Goal: Transaction & Acquisition: Purchase product/service

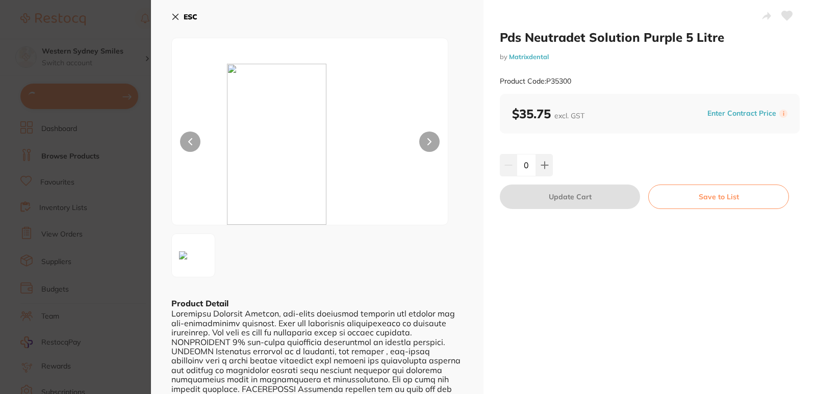
click at [172, 21] on button "ESC" at bounding box center [184, 16] width 26 height 17
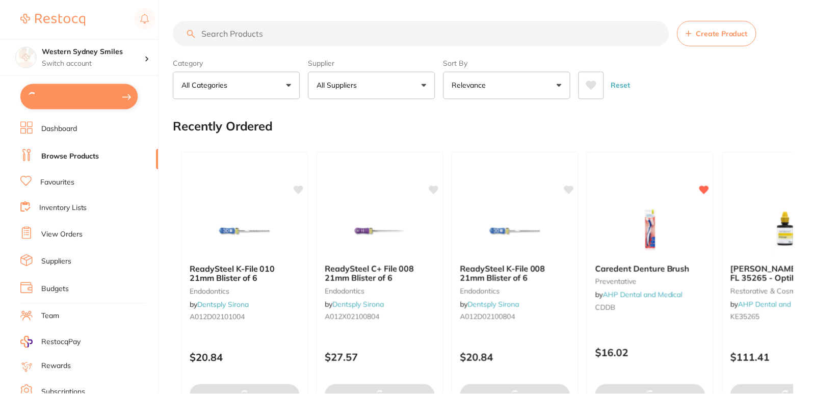
scroll to position [2, 0]
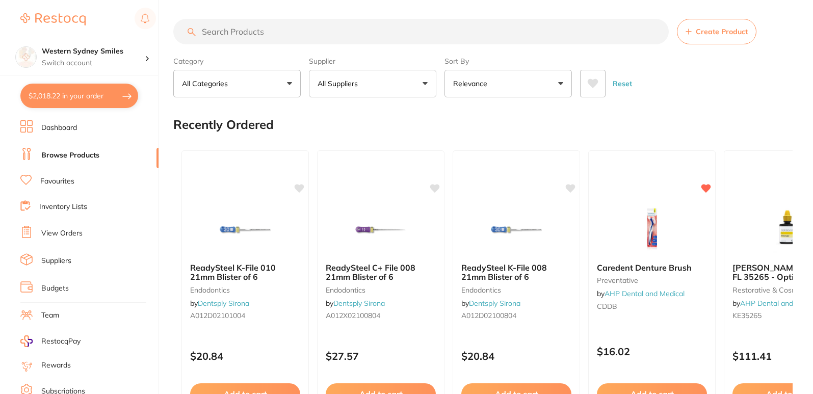
click at [277, 40] on input "search" at bounding box center [421, 32] width 496 height 26
type input "m"
click at [320, 19] on input "search" at bounding box center [421, 32] width 496 height 26
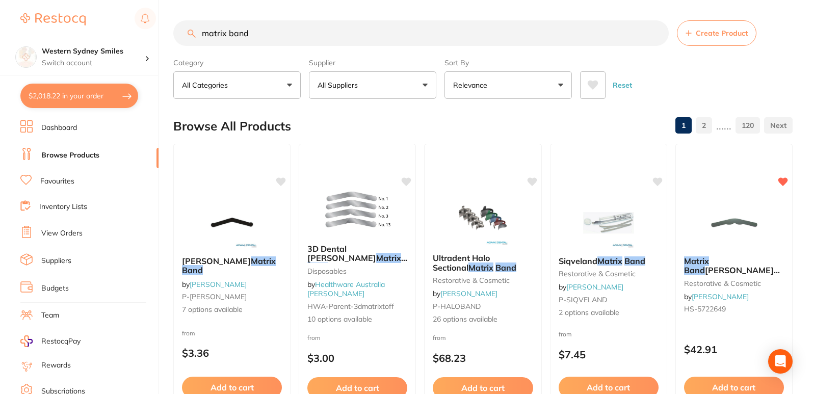
drag, startPoint x: 172, startPoint y: 30, endPoint x: 0, endPoint y: -17, distance: 178.8
click at [0, 0] on html "$2,018.22 Western Sydney Smiles Switch account Western Sydney Smiles $2,018.22 …" at bounding box center [406, 197] width 813 height 394
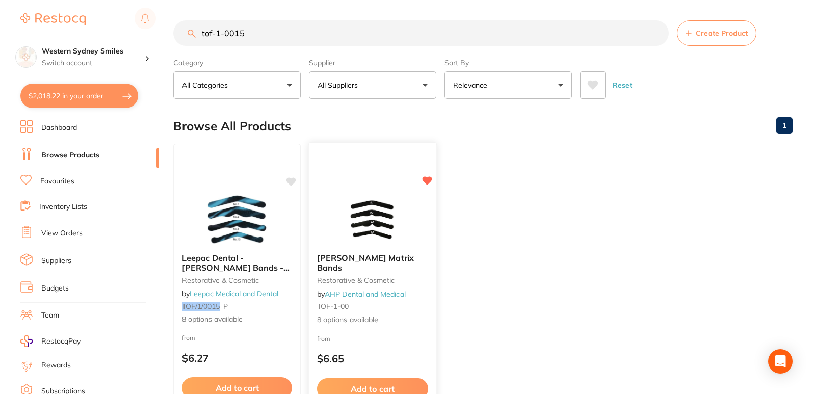
type input "tof-1-0015"
click at [398, 230] on img at bounding box center [372, 220] width 67 height 52
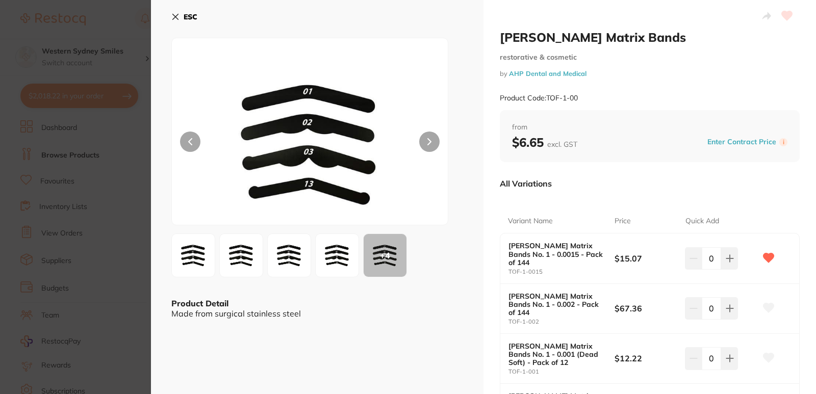
scroll to position [51, 0]
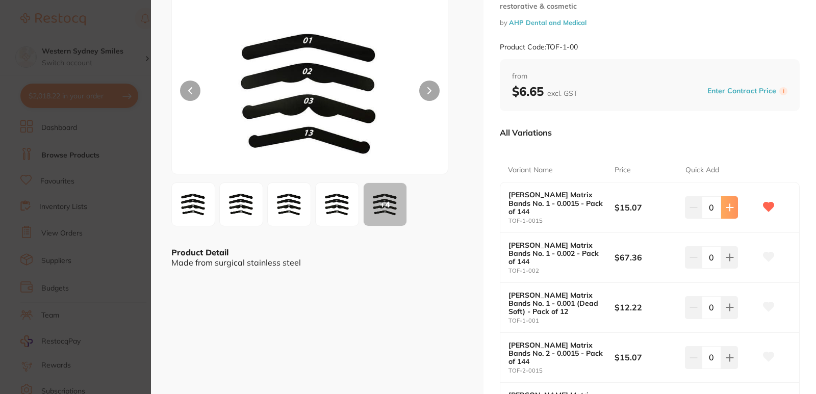
click at [728, 204] on icon at bounding box center [729, 207] width 7 height 7
type input "1"
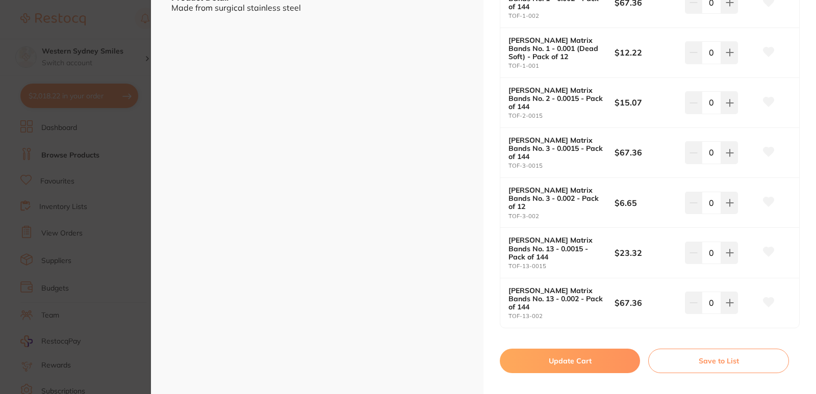
click at [558, 349] on button "Update Cart" at bounding box center [570, 361] width 140 height 24
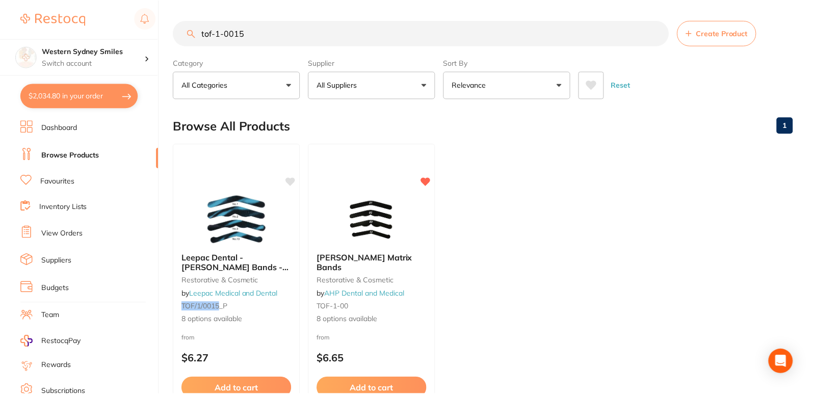
scroll to position [2, 0]
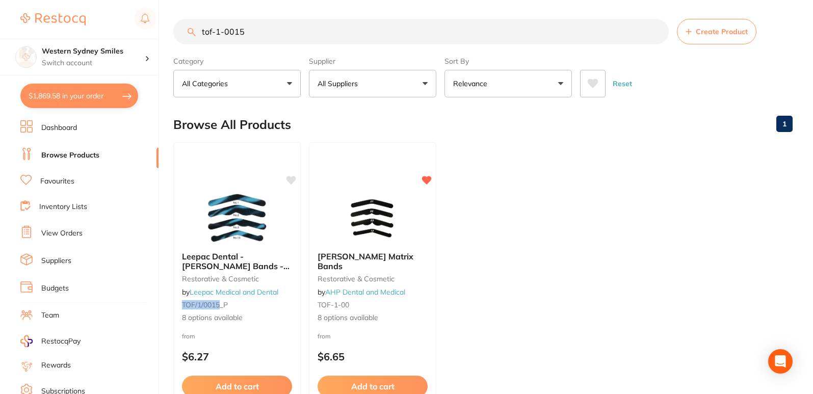
click at [77, 100] on button "$1,869.58 in your order" at bounding box center [79, 96] width 118 height 24
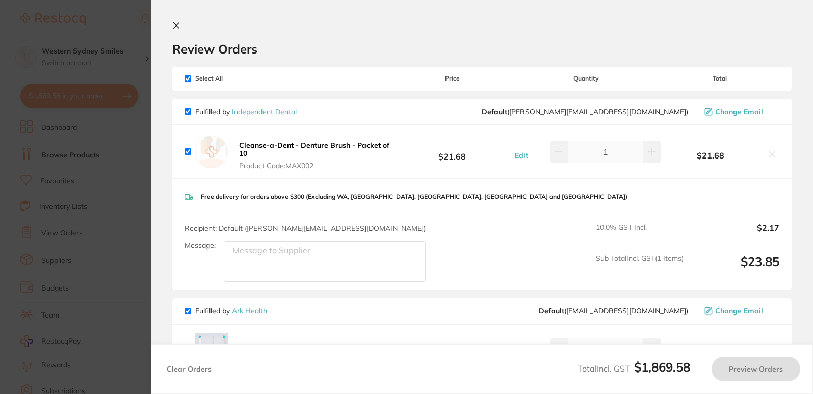
checkbox input "true"
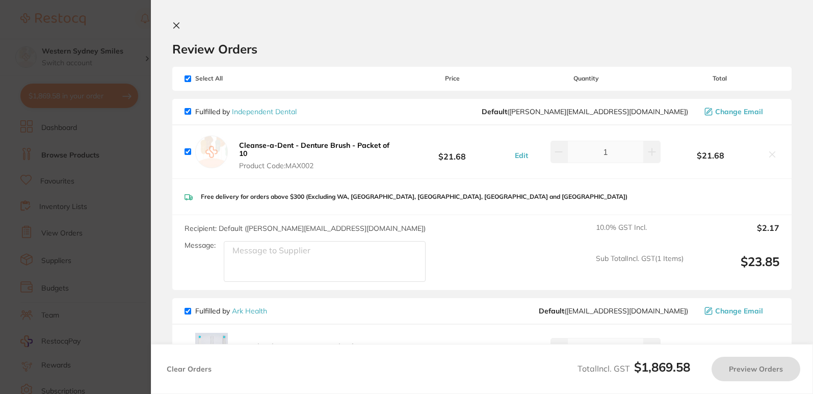
checkbox input "true"
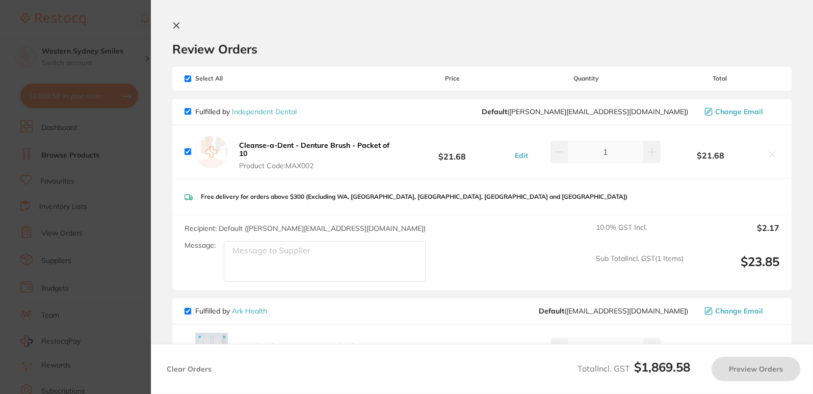
checkbox input "true"
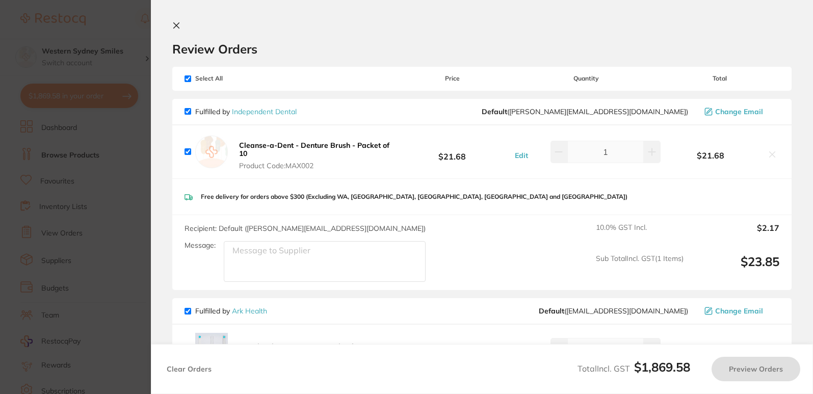
checkbox input "true"
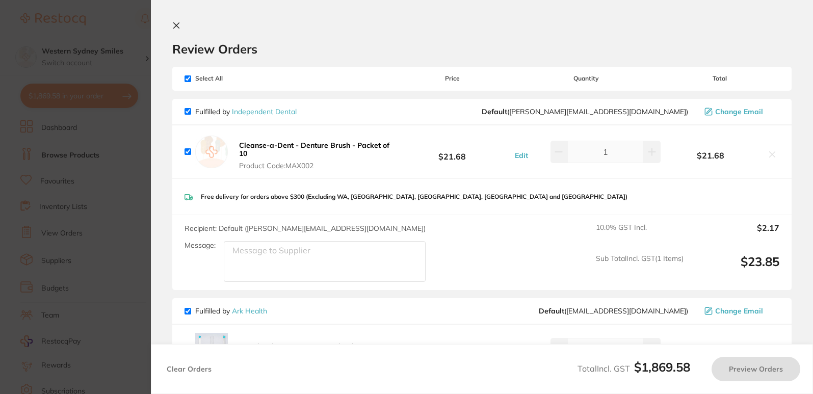
checkbox input "true"
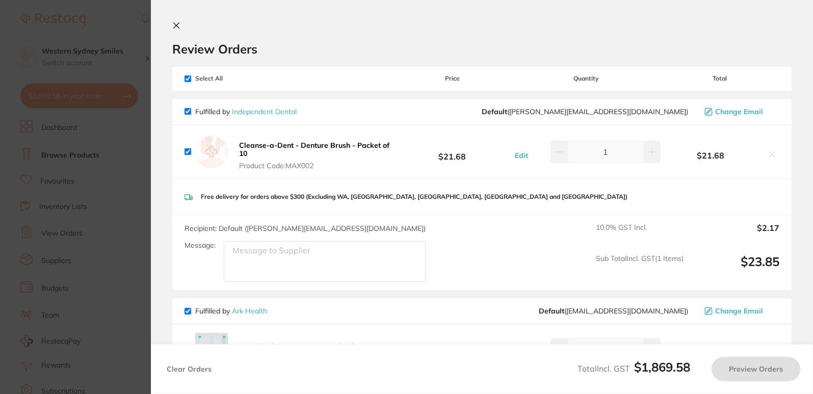
checkbox input "true"
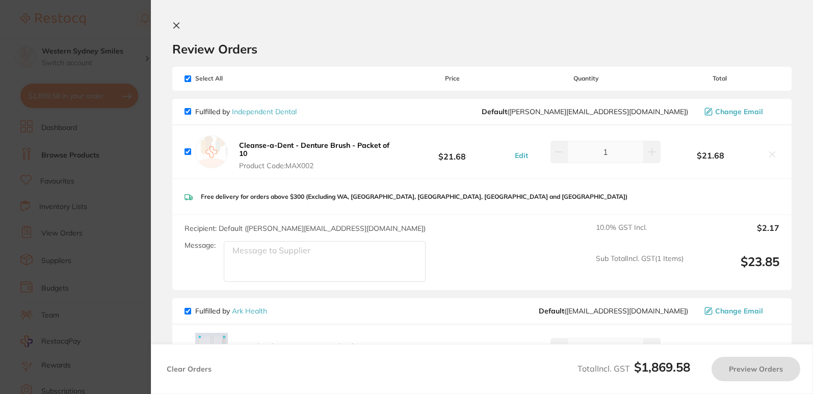
checkbox input "true"
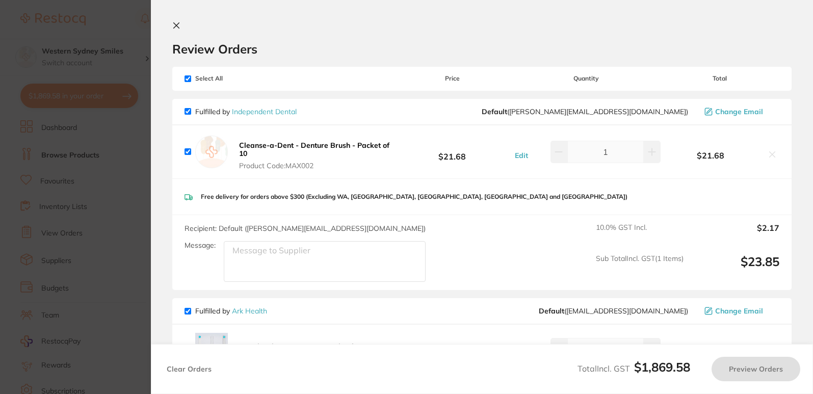
checkbox input "true"
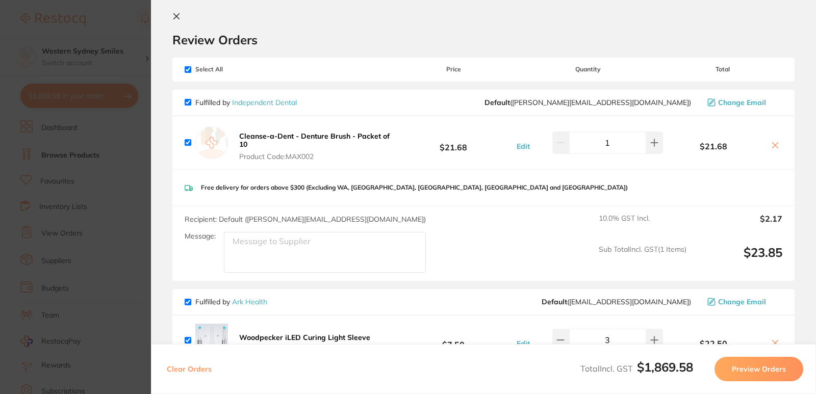
scroll to position [0, 0]
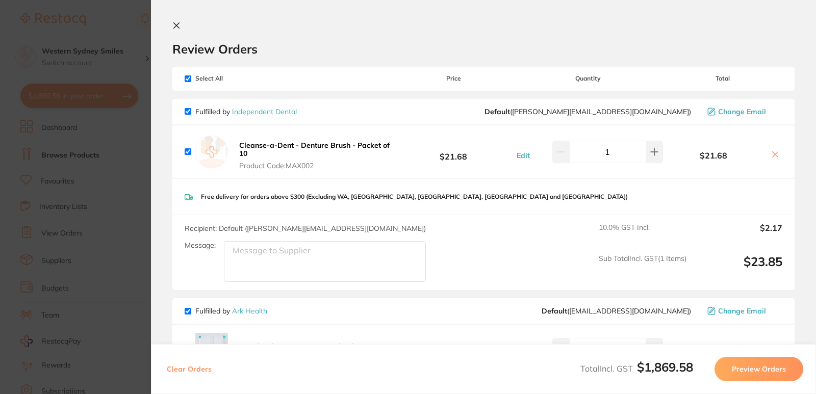
click at [185, 30] on div "Review Orders" at bounding box center [483, 38] width 622 height 35
click at [182, 24] on button at bounding box center [178, 26] width 12 height 10
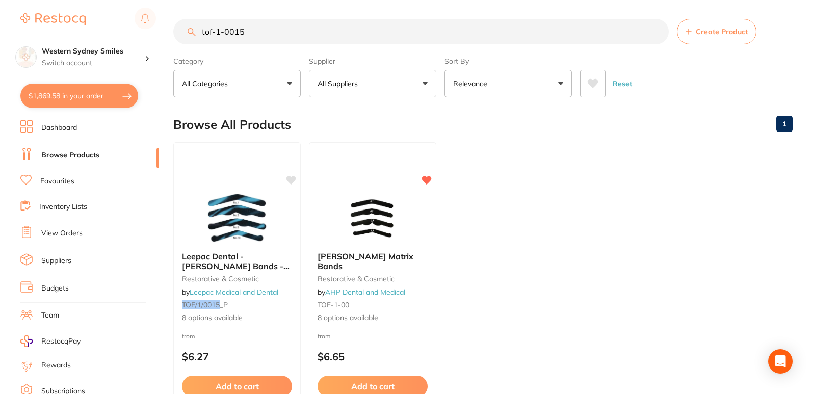
scroll to position [1, 0]
drag, startPoint x: 281, startPoint y: 30, endPoint x: 0, endPoint y: 4, distance: 281.7
click at [0, 6] on div "$1,869.58 Western Sydney Smiles Switch account Western Sydney Smiles $1,869.58 …" at bounding box center [406, 196] width 813 height 394
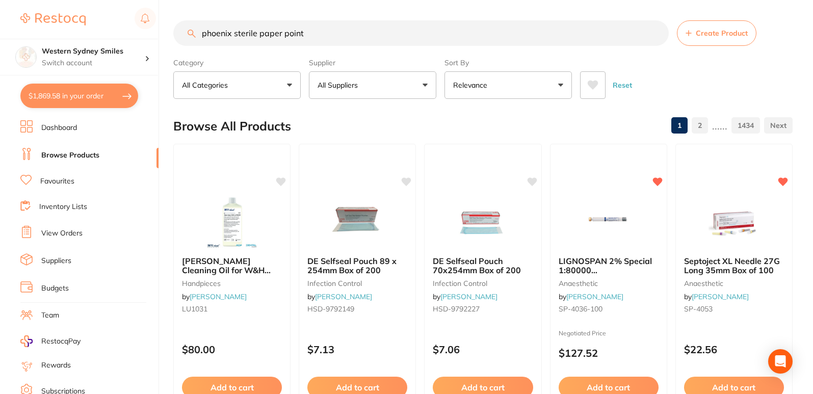
type input "phoenix sterile paper point"
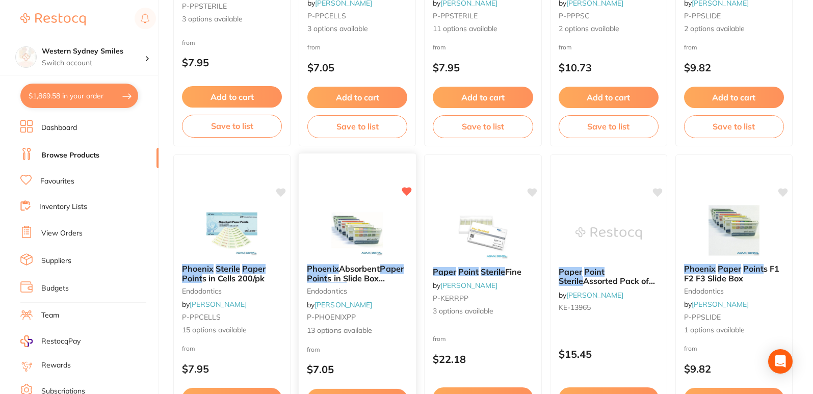
scroll to position [357, 0]
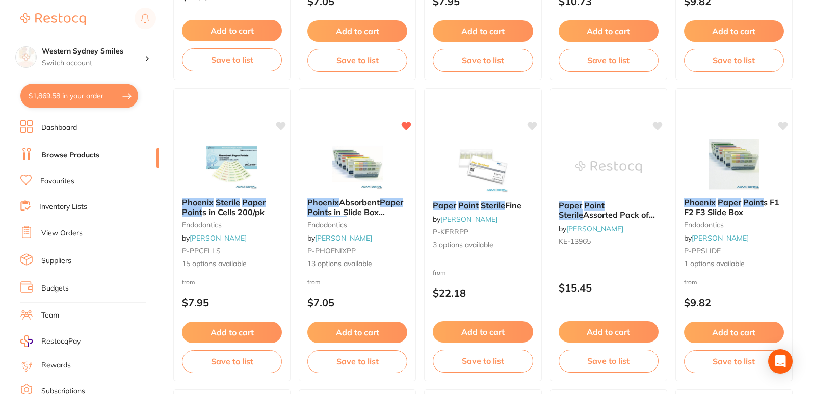
drag, startPoint x: 374, startPoint y: 330, endPoint x: 383, endPoint y: 319, distance: 14.6
click at [374, 332] on button "Add to cart" at bounding box center [358, 332] width 100 height 21
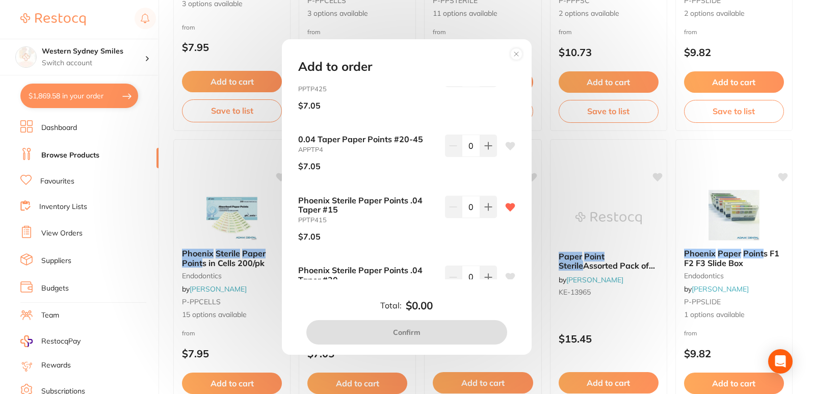
scroll to position [459, 0]
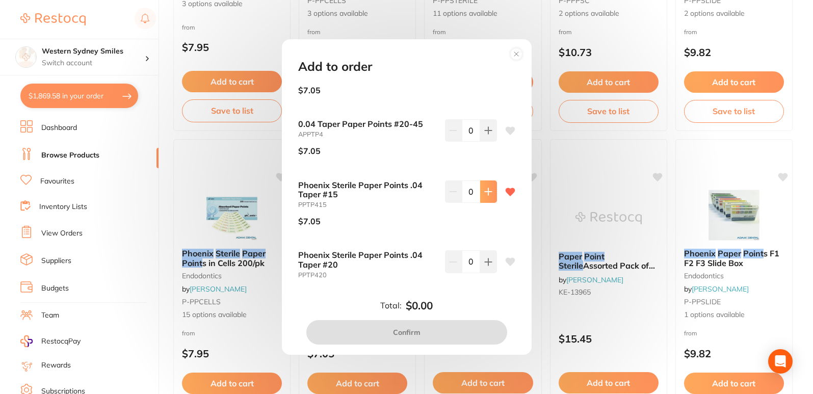
type input "1"
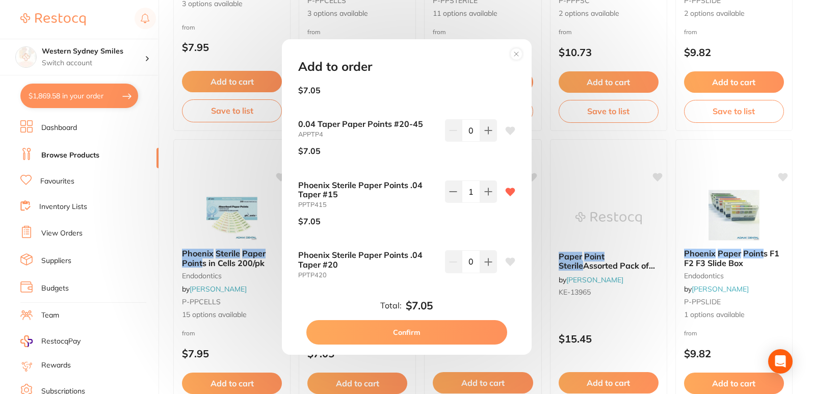
click at [371, 325] on button "Confirm" at bounding box center [407, 332] width 201 height 24
checkbox input "false"
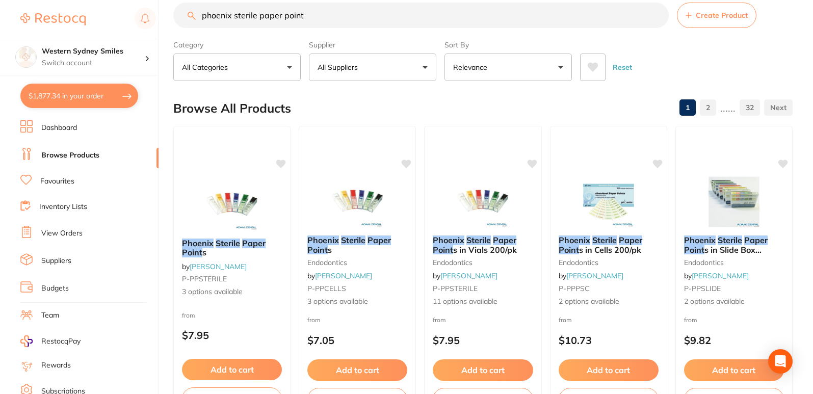
scroll to position [0, 0]
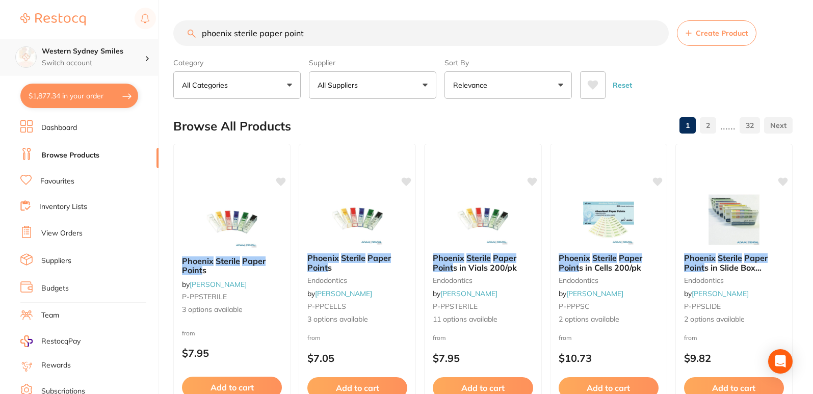
drag, startPoint x: 365, startPoint y: 30, endPoint x: 0, endPoint y: 46, distance: 365.0
click at [0, 46] on div "$1,877.34 Western Sydney Smiles Switch account Western Sydney Smiles $1,877.34 …" at bounding box center [406, 197] width 813 height 394
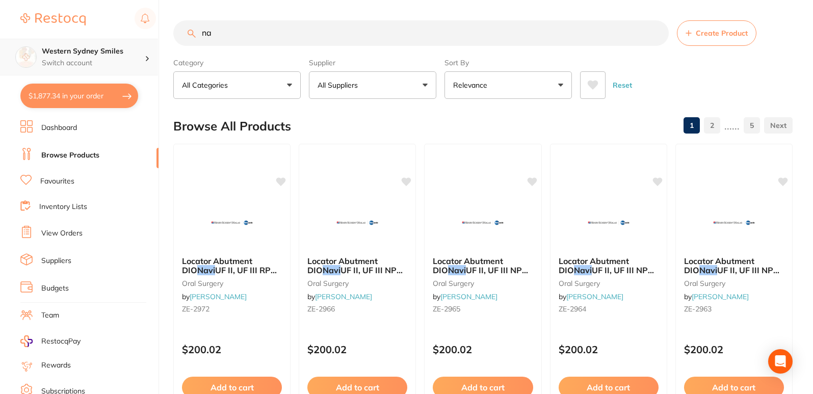
type input "n"
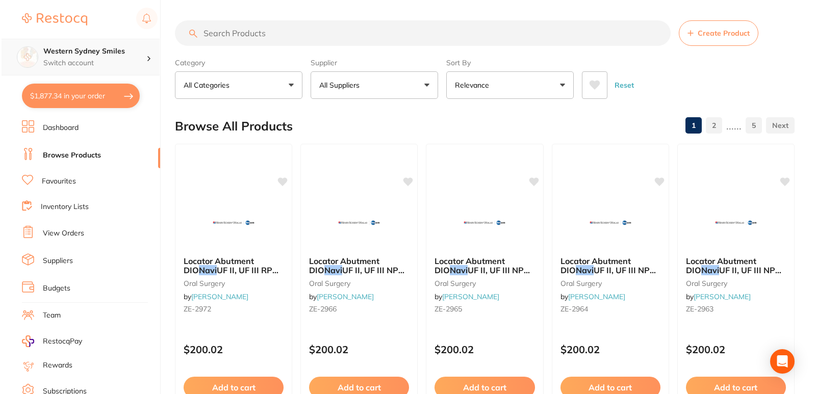
scroll to position [0, 0]
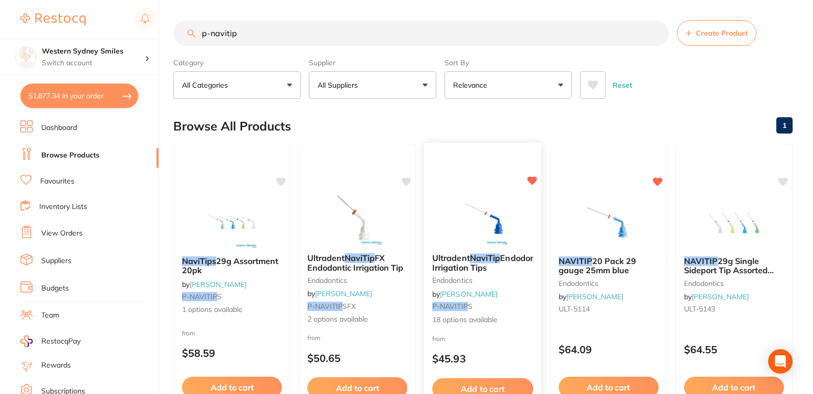
type input "p-navitip"
click at [461, 243] on img at bounding box center [483, 220] width 67 height 52
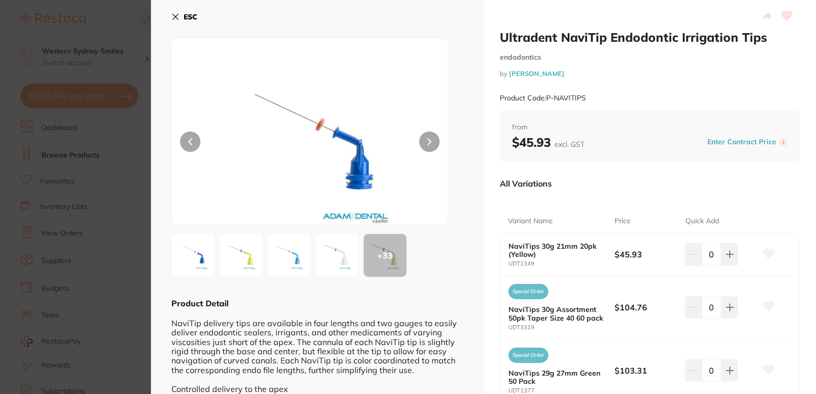
click at [172, 12] on button "ESC" at bounding box center [184, 16] width 26 height 17
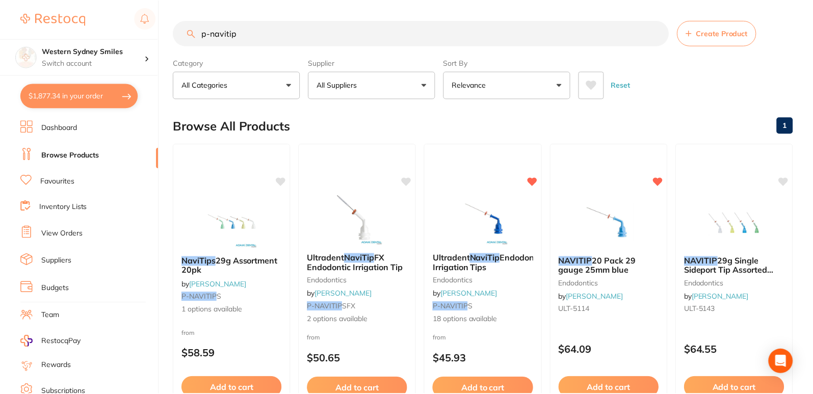
scroll to position [1, 0]
click at [89, 99] on button "$1,877.34 in your order" at bounding box center [79, 96] width 118 height 24
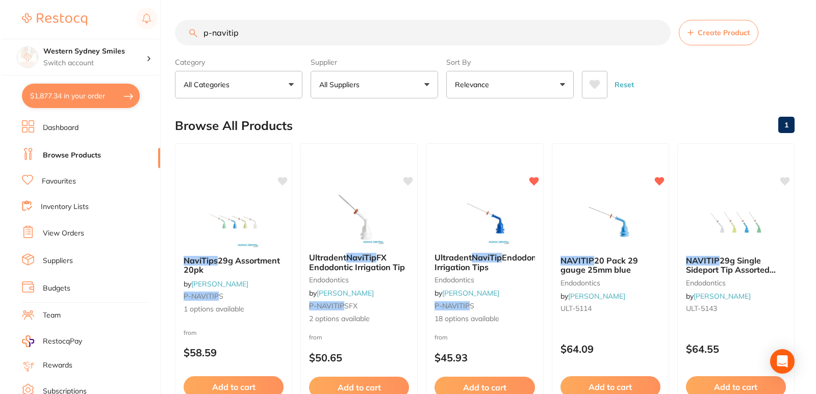
scroll to position [0, 0]
checkbox input "true"
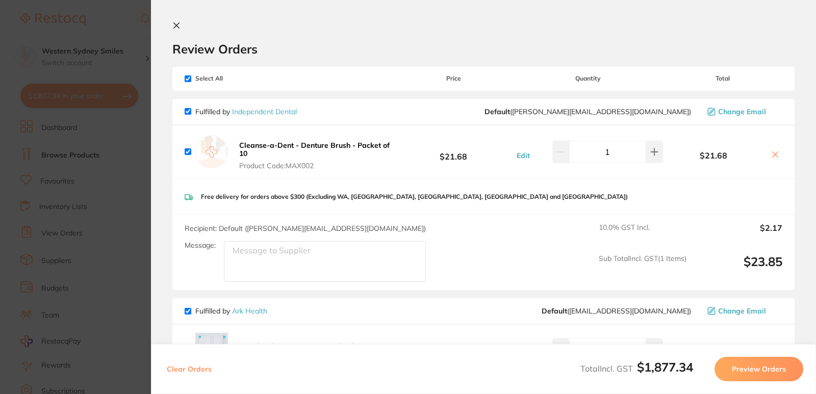
click at [175, 24] on icon at bounding box center [177, 26] width 6 height 6
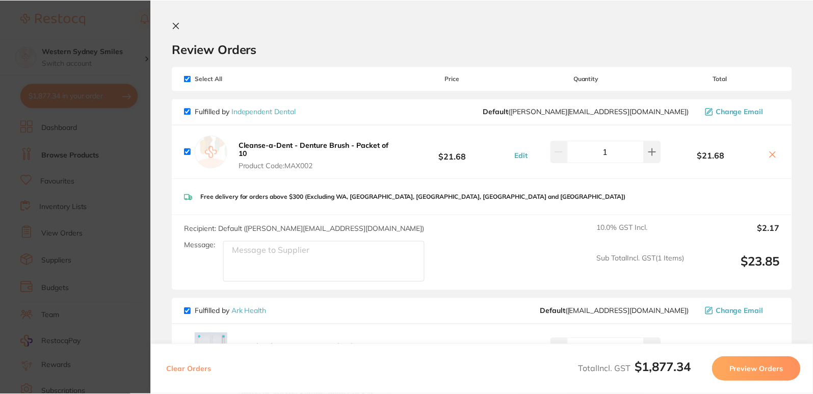
scroll to position [1, 0]
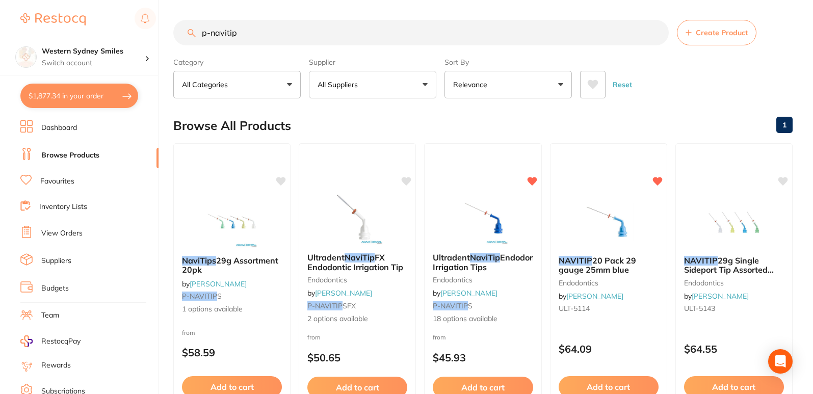
drag, startPoint x: 312, startPoint y: 38, endPoint x: 0, endPoint y: 0, distance: 314.0
click at [0, 8] on div "$1,877.34 Western Sydney Smiles Switch account Western Sydney Smiles $1,877.34 …" at bounding box center [406, 196] width 813 height 394
type input "d"
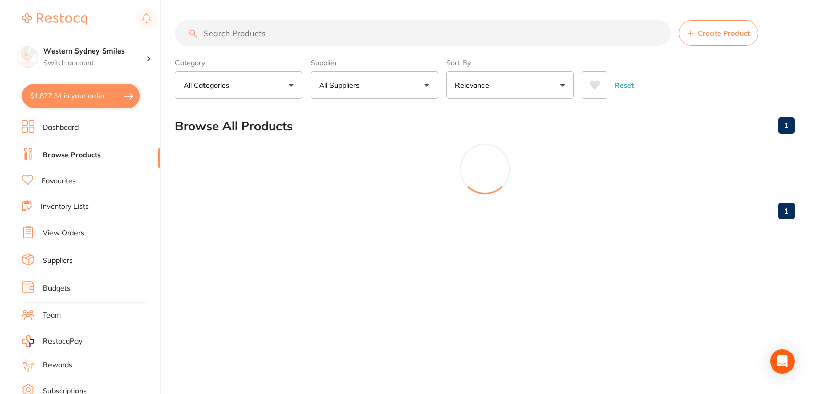
scroll to position [0, 0]
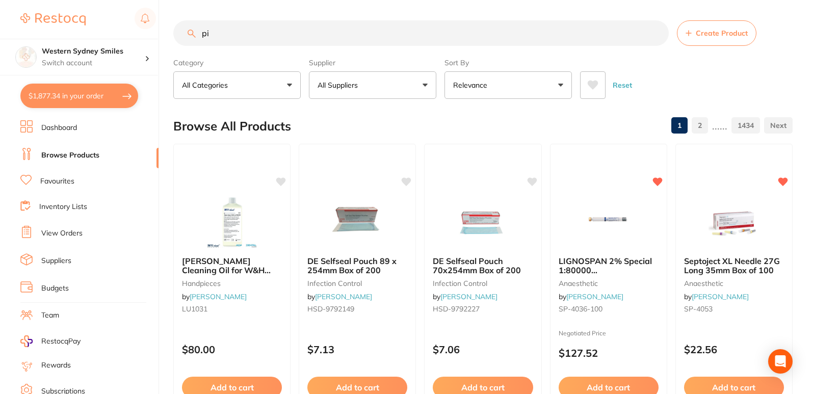
type input "p"
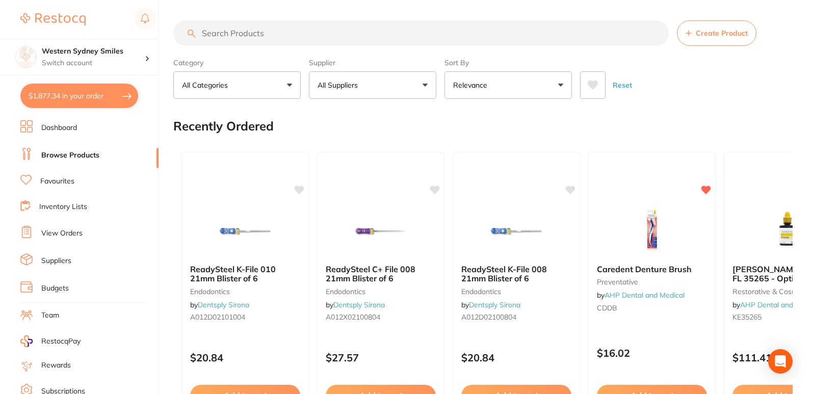
click at [98, 99] on button "$1,877.34 in your order" at bounding box center [79, 96] width 118 height 24
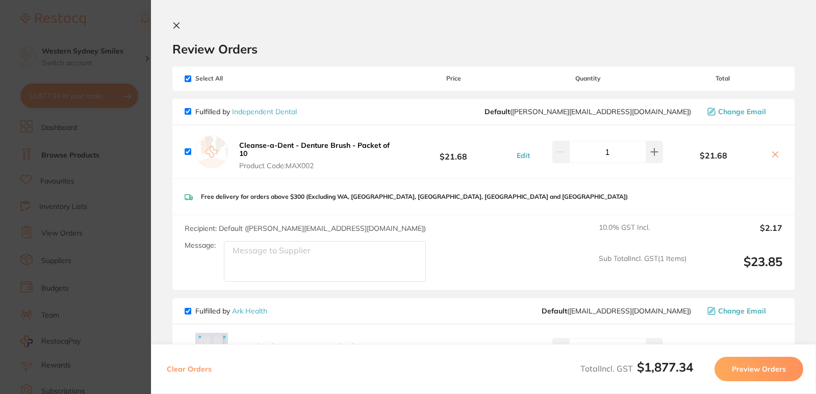
click at [182, 28] on button at bounding box center [178, 26] width 12 height 10
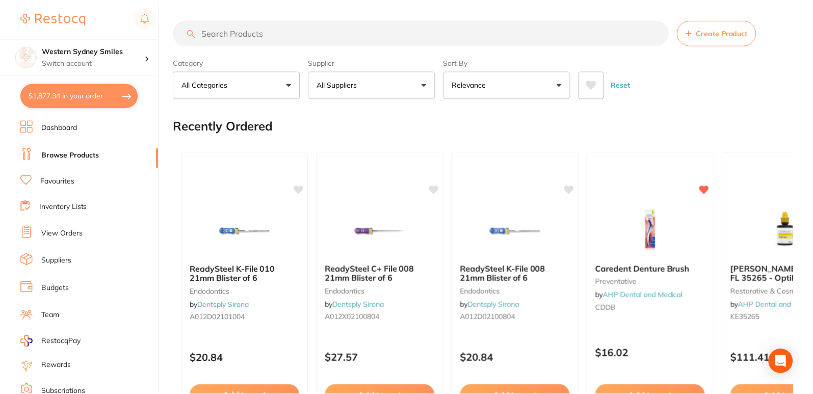
scroll to position [1, 0]
click at [316, 42] on input "search" at bounding box center [421, 33] width 496 height 26
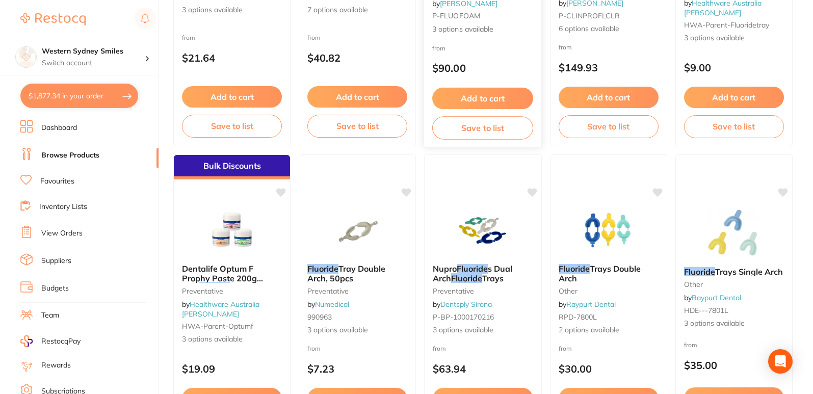
scroll to position [306, 0]
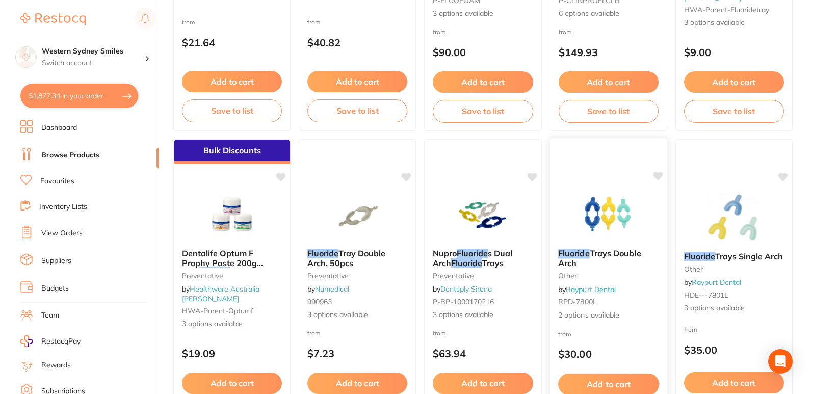
type input "fluoride"
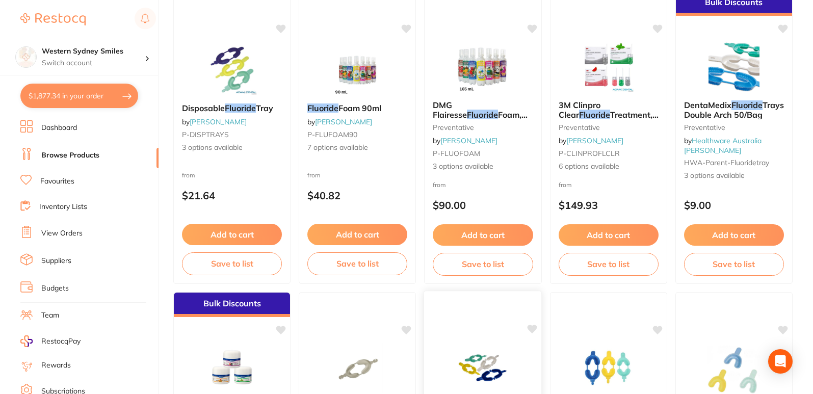
scroll to position [0, 0]
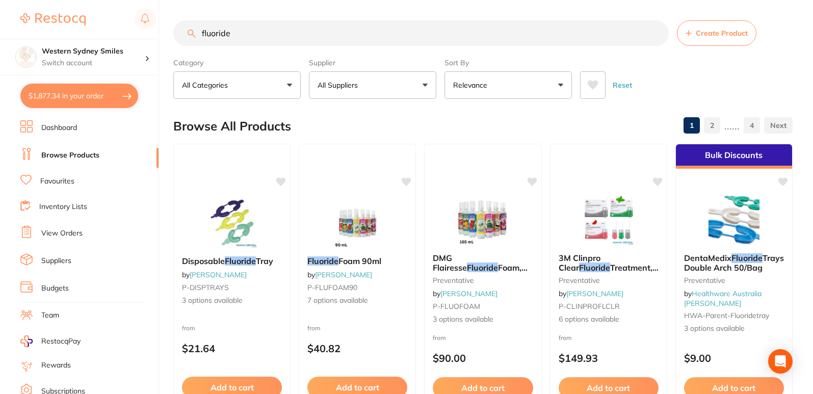
click at [380, 81] on button "All Suppliers" at bounding box center [373, 85] width 128 height 28
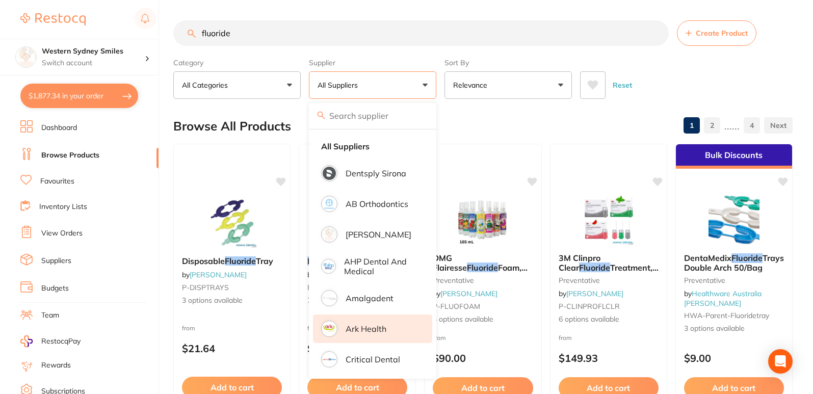
click at [367, 329] on p "Ark Health" at bounding box center [366, 328] width 41 height 9
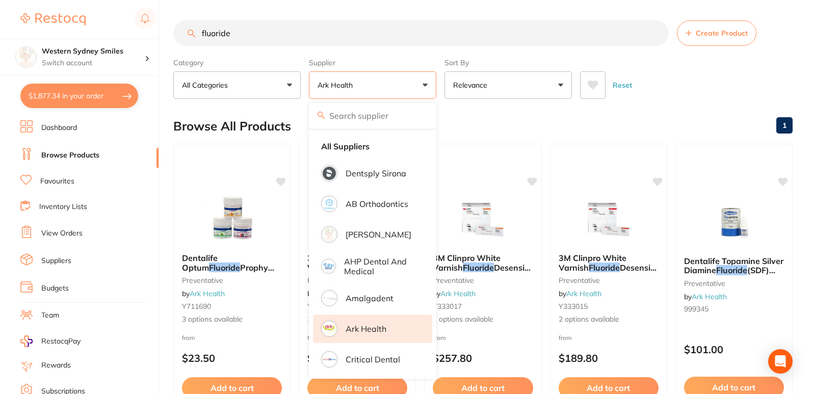
click at [552, 124] on div "Browse All Products 1" at bounding box center [483, 126] width 620 height 34
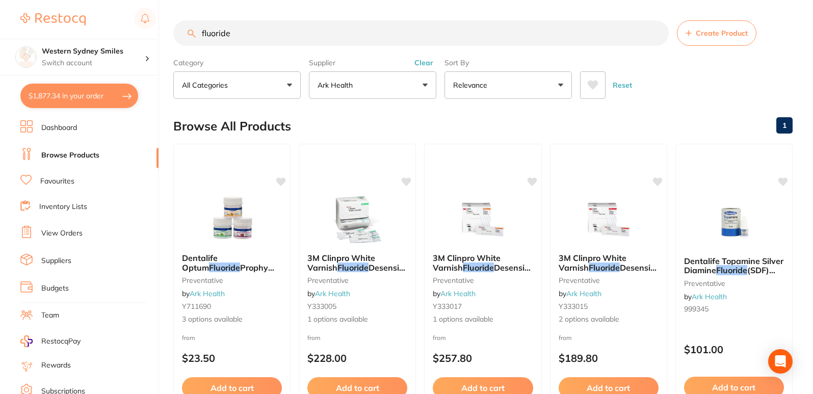
click at [47, 93] on button "$1,877.34 in your order" at bounding box center [79, 96] width 118 height 24
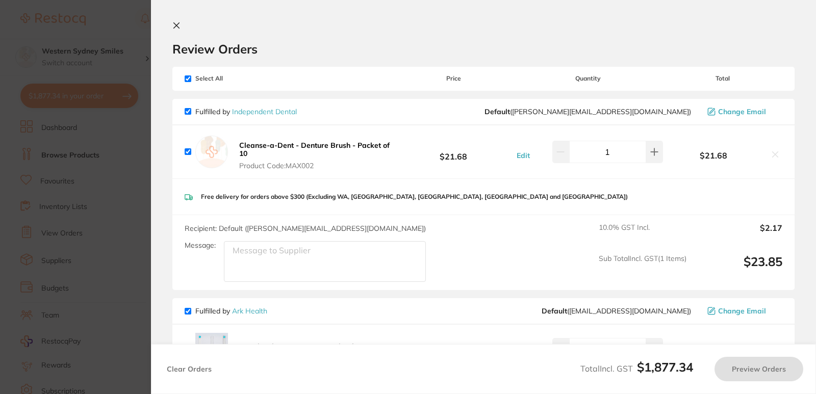
checkbox input "true"
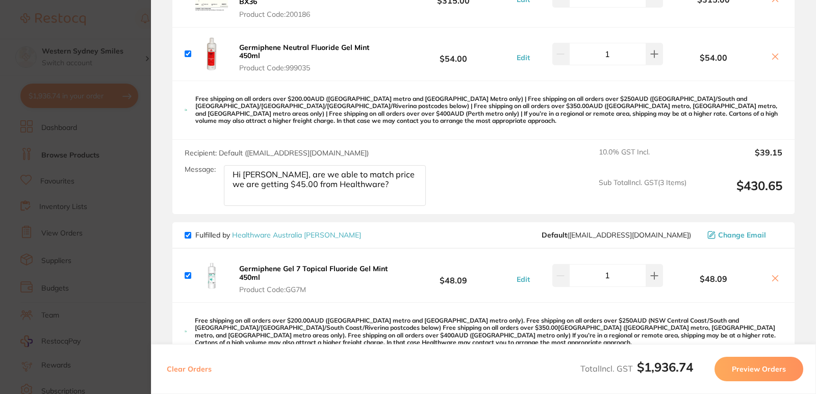
scroll to position [408, 0]
click at [774, 275] on icon at bounding box center [775, 279] width 8 height 8
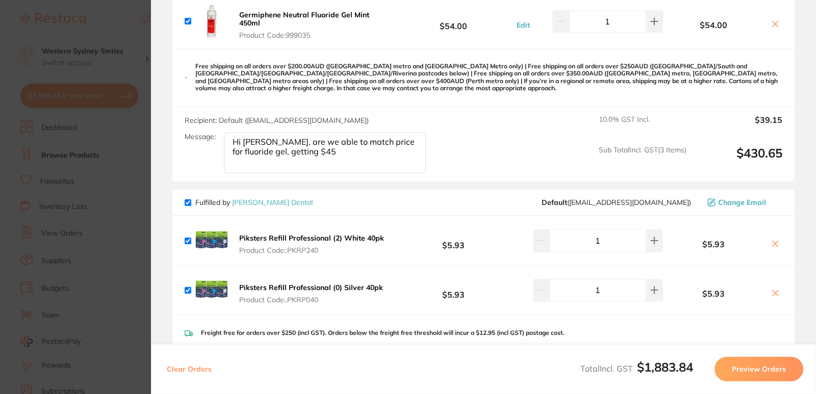
scroll to position [510, 0]
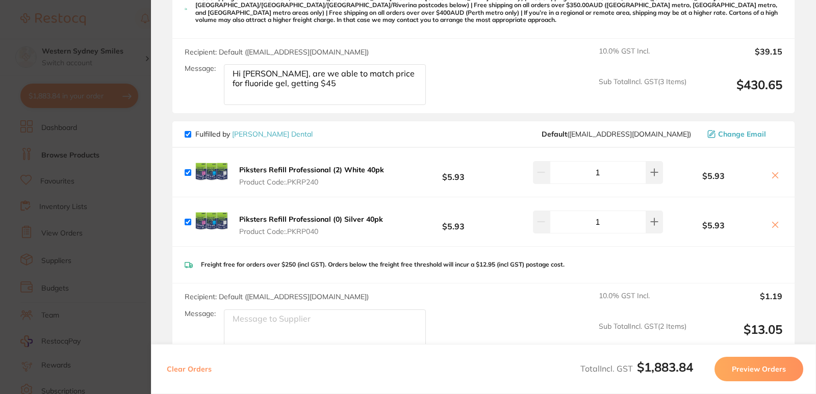
click at [768, 171] on button at bounding box center [775, 176] width 14 height 11
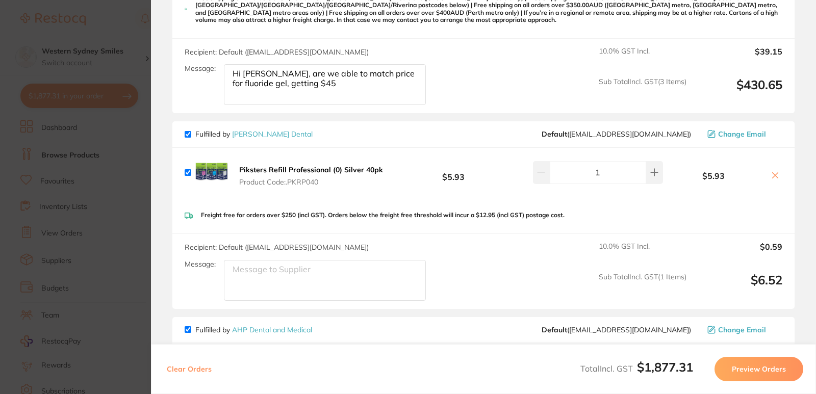
click at [771, 171] on icon at bounding box center [775, 175] width 8 height 8
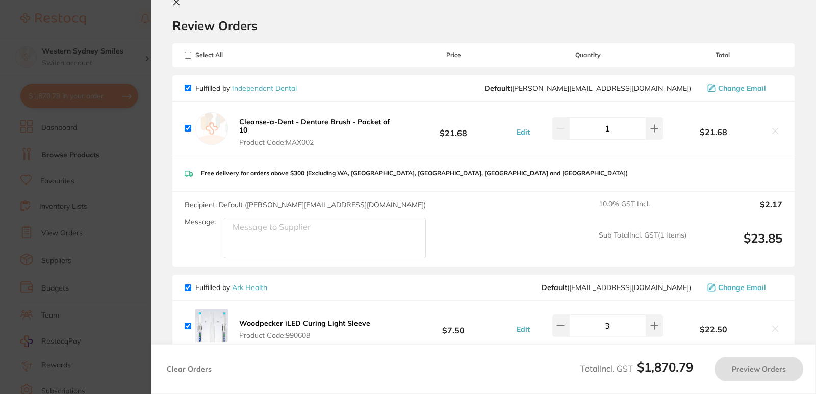
scroll to position [0, 0]
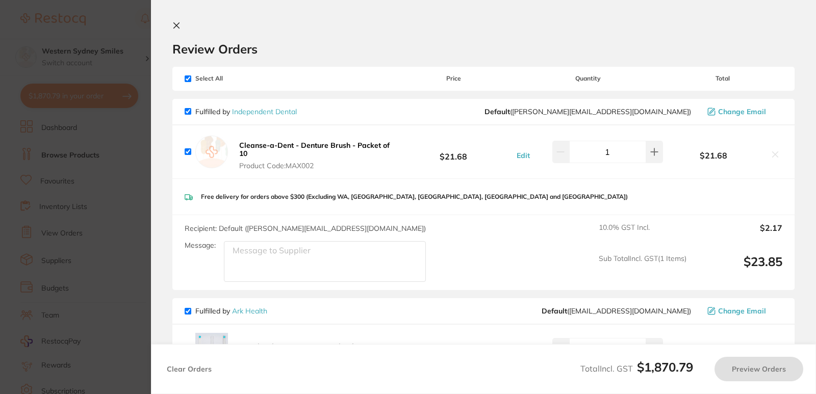
checkbox input "true"
click at [173, 24] on icon at bounding box center [176, 25] width 8 height 8
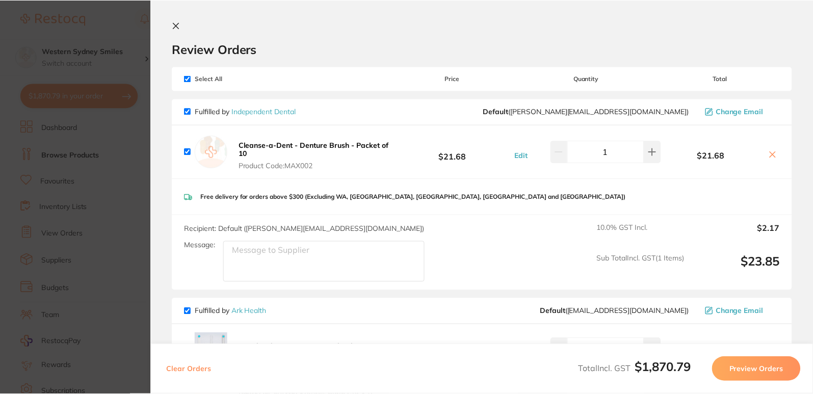
scroll to position [1, 0]
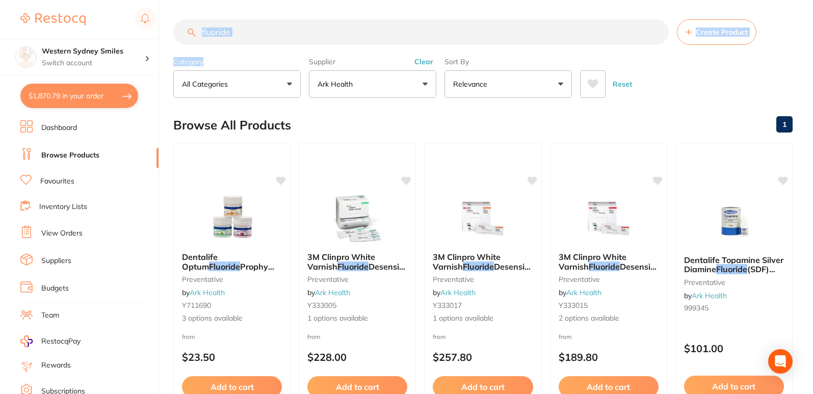
drag, startPoint x: 271, startPoint y: 41, endPoint x: 262, endPoint y: 38, distance: 9.0
click at [267, 40] on section "fluoride Create Product Category All Categories All Categories preventative Cle…" at bounding box center [483, 58] width 620 height 79
drag, startPoint x: 161, startPoint y: 23, endPoint x: 0, endPoint y: 13, distance: 161.5
click at [118, 17] on div "$1,870.79 Western Sydney Smiles Switch account Western Sydney Smiles $1,870.79 …" at bounding box center [406, 196] width 813 height 394
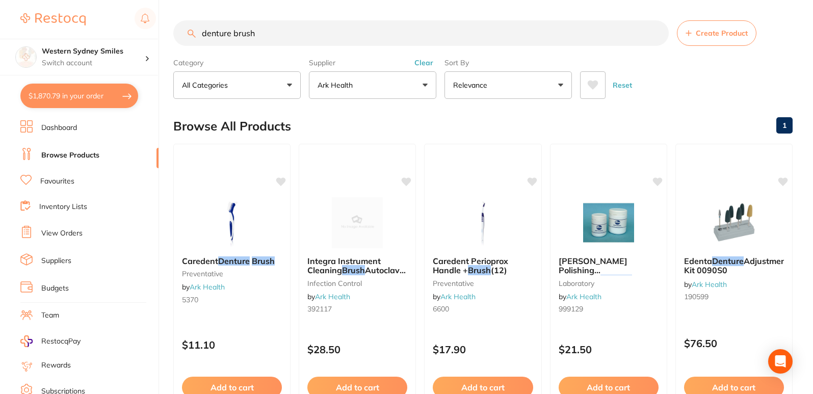
type input "denture brush"
click at [60, 178] on link "Favourites" at bounding box center [57, 181] width 34 height 10
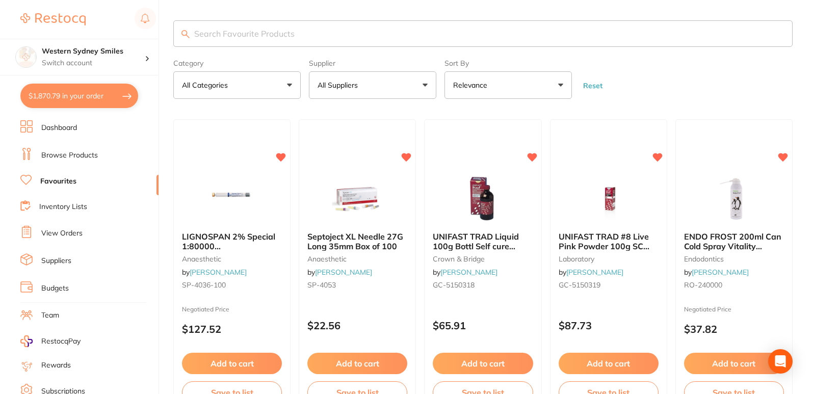
click at [262, 24] on input "search" at bounding box center [483, 33] width 620 height 27
click at [266, 32] on input "search" at bounding box center [483, 33] width 620 height 27
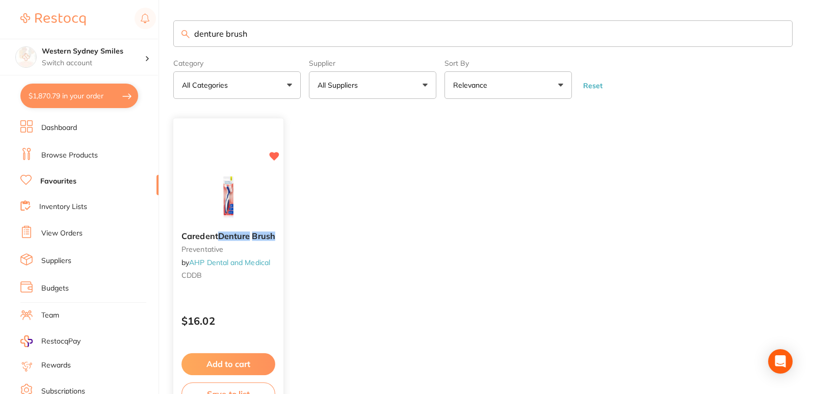
type input "denture brush"
click at [217, 212] on img at bounding box center [228, 198] width 67 height 52
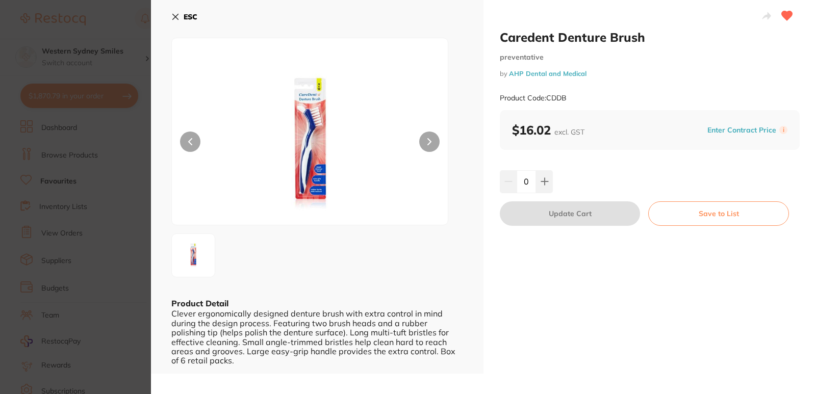
click at [177, 23] on button "ESC" at bounding box center [184, 16] width 26 height 17
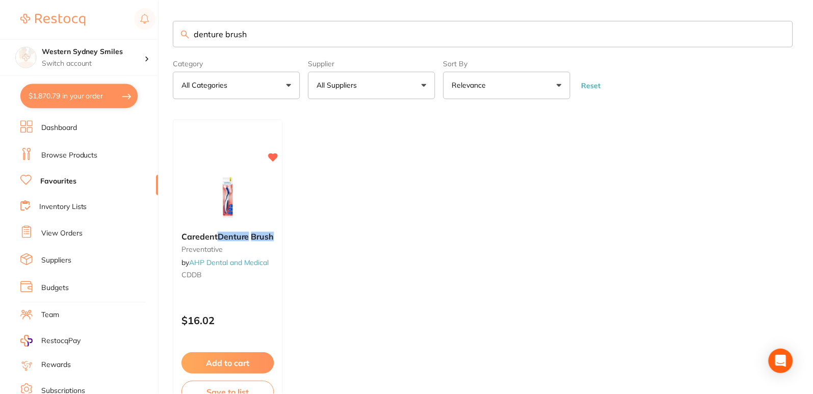
scroll to position [1, 0]
click at [97, 90] on button "$1,870.79 in your order" at bounding box center [79, 96] width 118 height 24
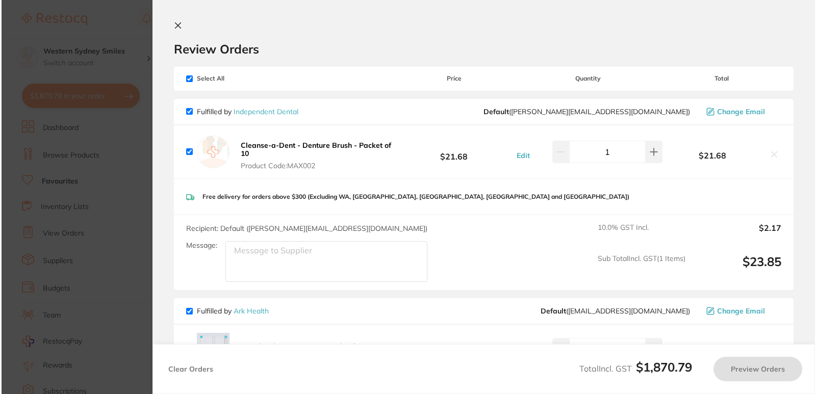
scroll to position [0, 0]
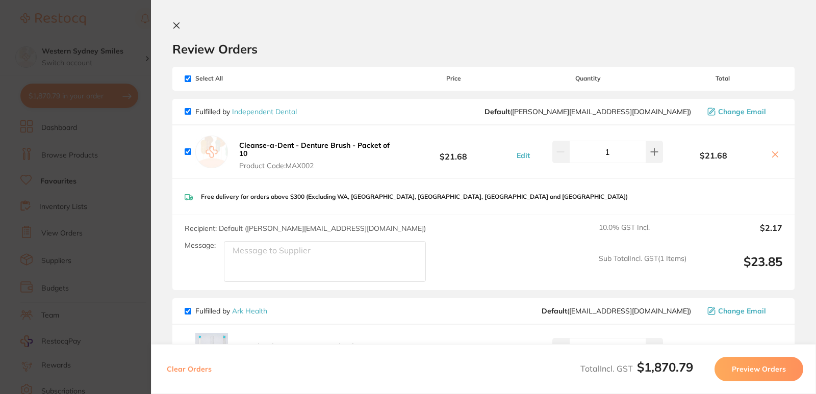
click at [771, 154] on icon at bounding box center [775, 154] width 8 height 8
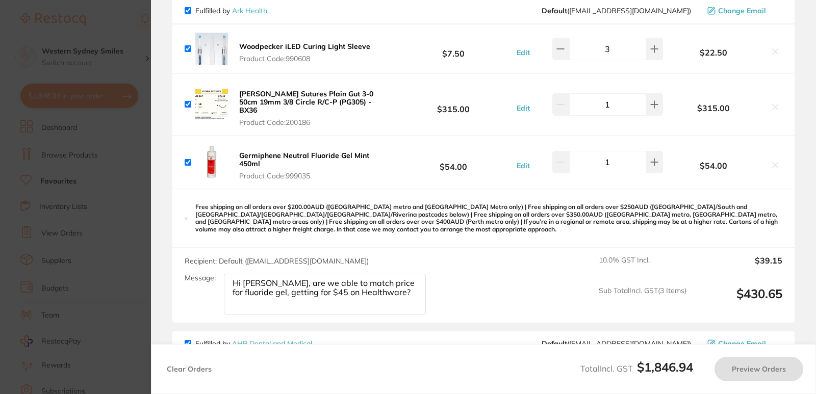
scroll to position [102, 0]
checkbox input "true"
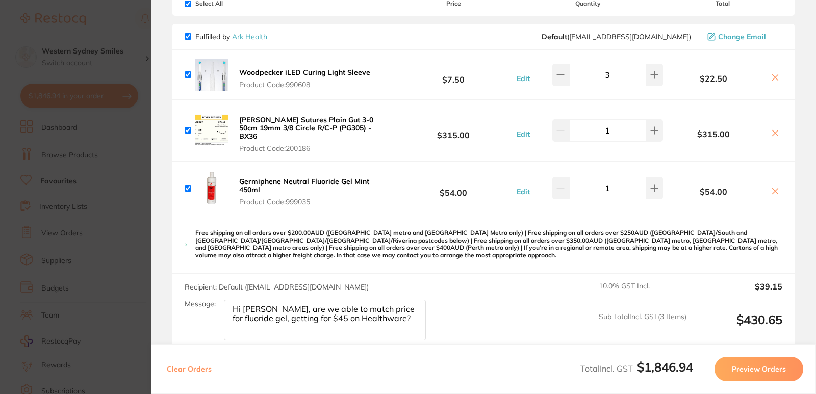
scroll to position [0, 0]
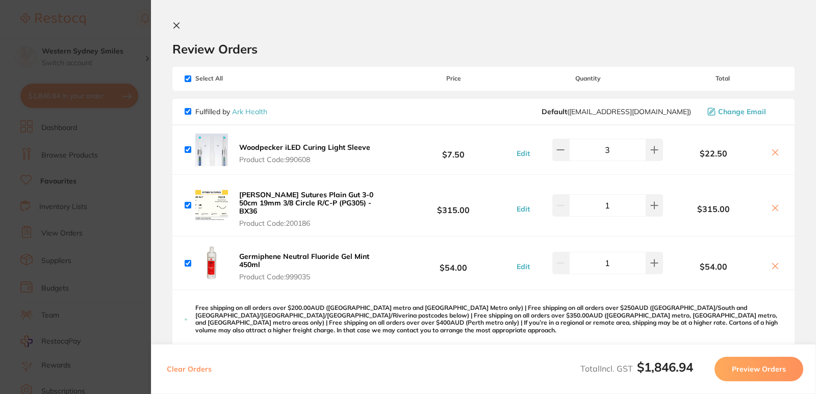
click at [179, 24] on icon at bounding box center [176, 25] width 8 height 8
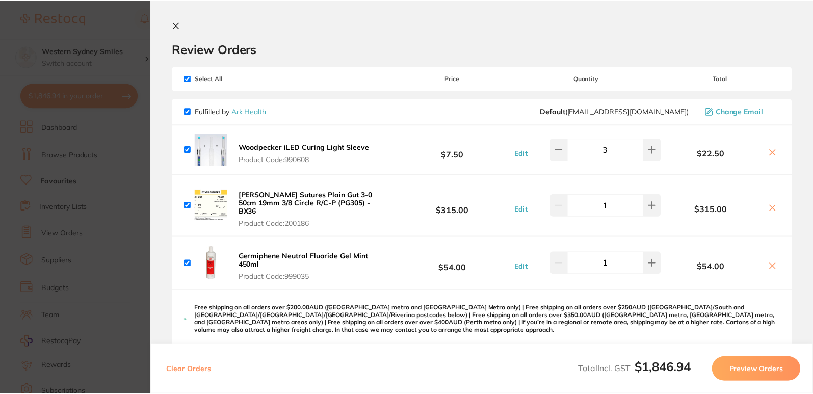
scroll to position [1, 0]
